Goal: Task Accomplishment & Management: Manage account settings

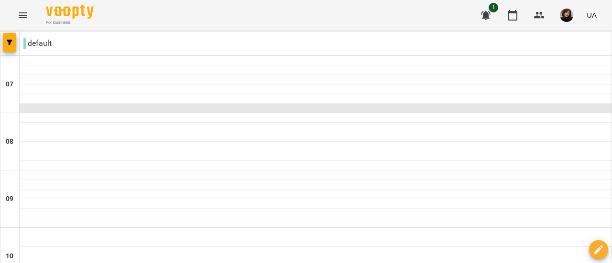
click at [442, 107] on div at bounding box center [316, 109] width 592 height 10
select select "**********"
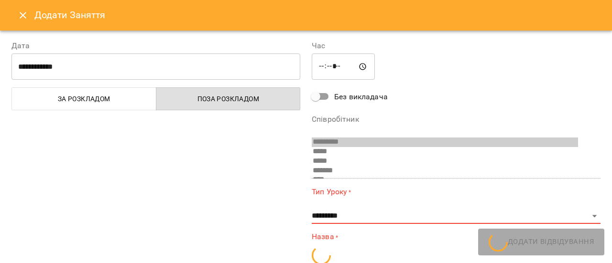
scroll to position [54, 0]
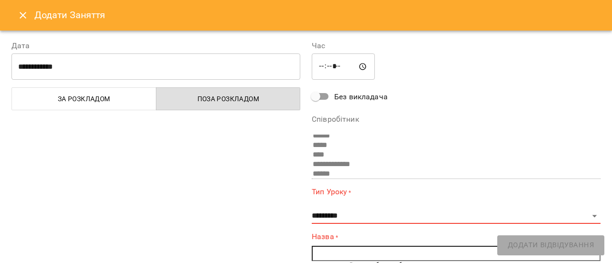
click at [23, 13] on icon "Close" at bounding box center [22, 15] width 11 height 11
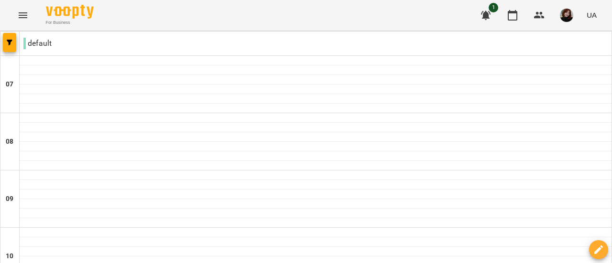
scroll to position [382, 0]
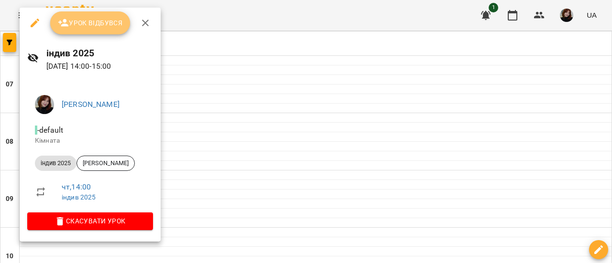
click at [96, 21] on span "Урок відбувся" at bounding box center [90, 22] width 65 height 11
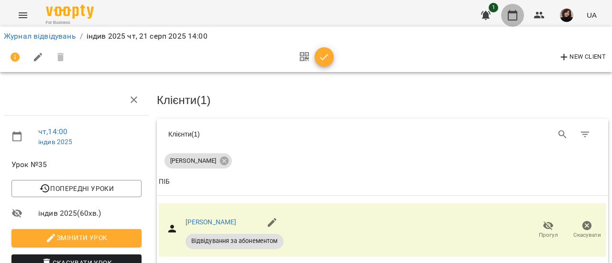
click at [515, 18] on icon "button" at bounding box center [512, 15] width 11 height 11
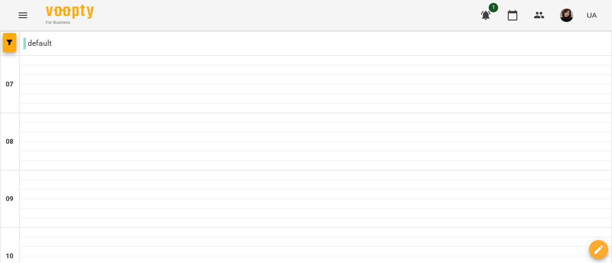
scroll to position [334, 0]
